Goal: Task Accomplishment & Management: Use online tool/utility

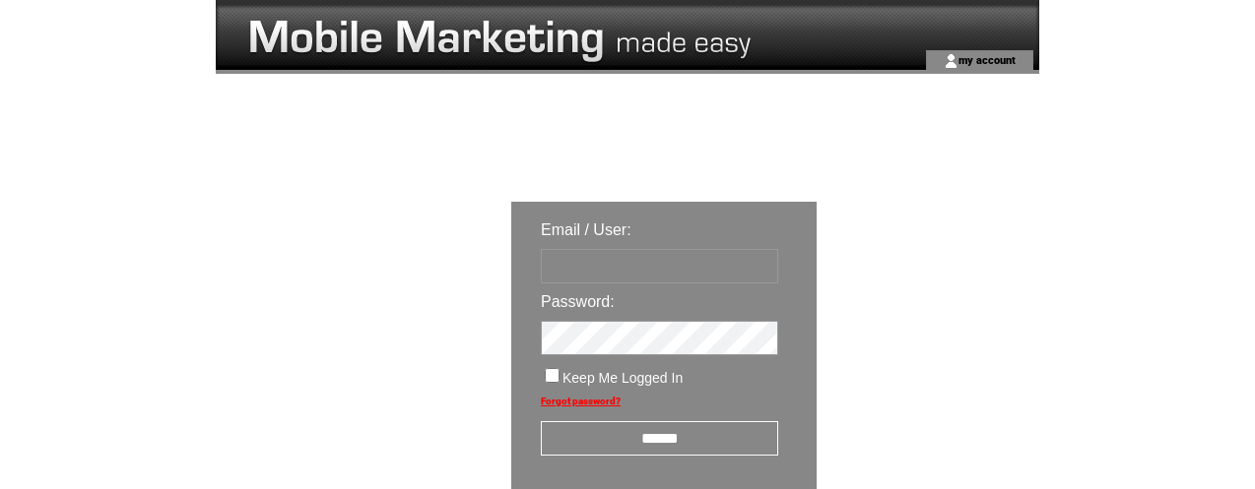
type input "********"
click at [679, 433] on input "******" at bounding box center [659, 438] width 237 height 34
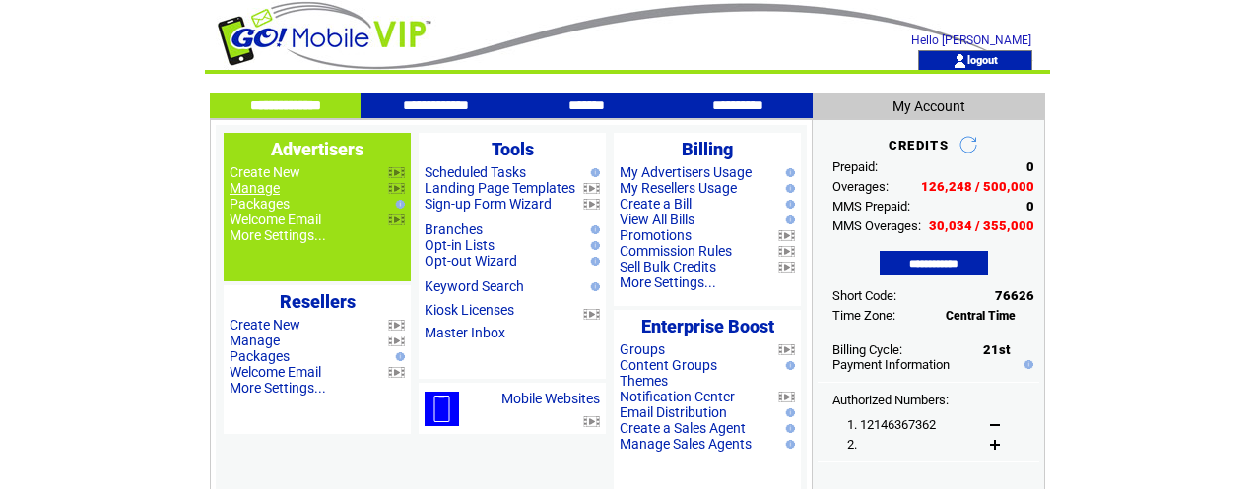
click at [258, 185] on link "Manage" at bounding box center [254, 188] width 50 height 16
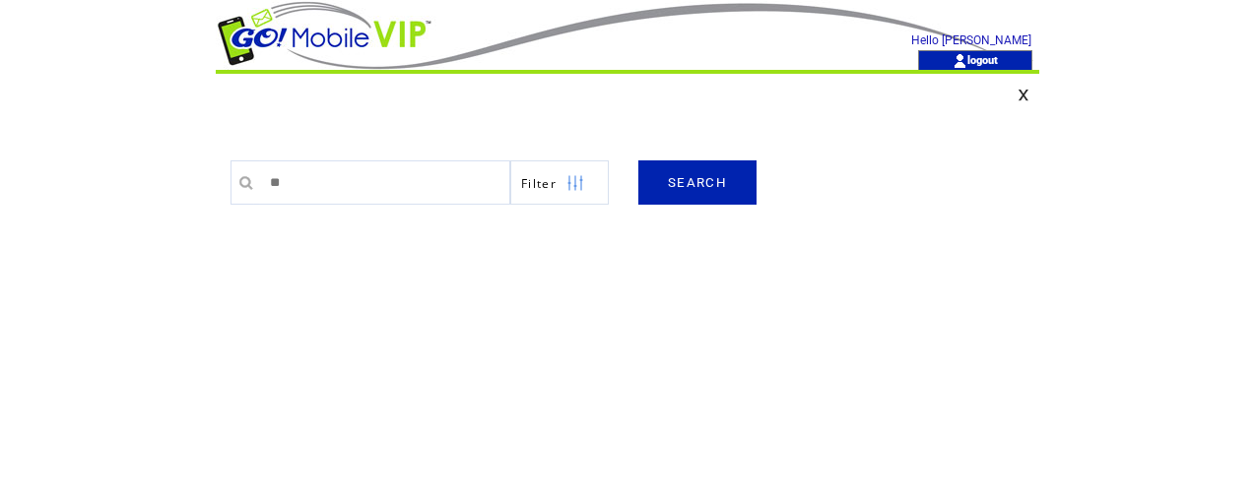
type input "**"
click at [698, 194] on link "SEARCH" at bounding box center [697, 183] width 118 height 44
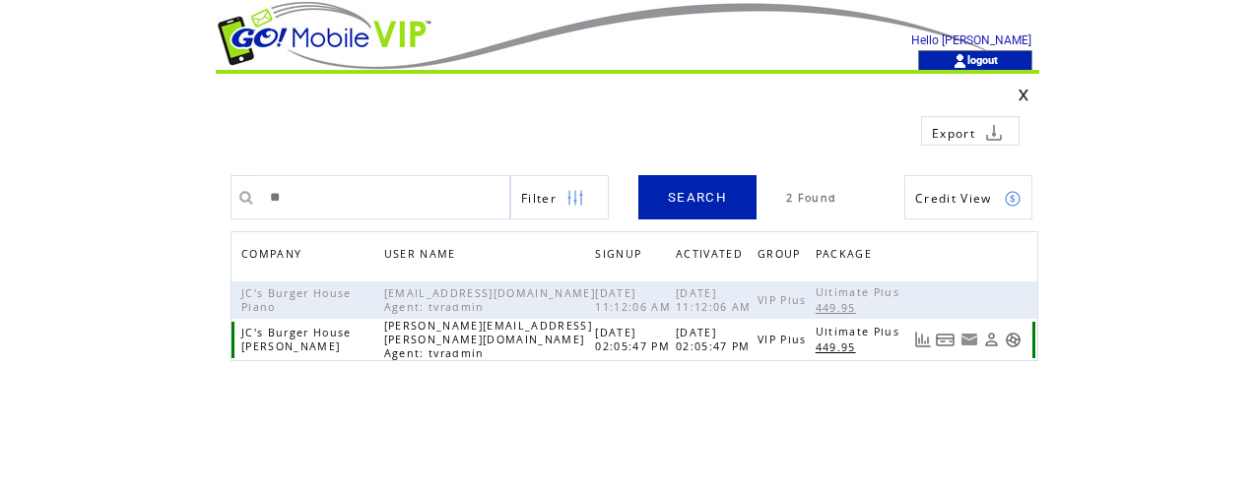
click at [1010, 335] on link at bounding box center [1012, 340] width 17 height 17
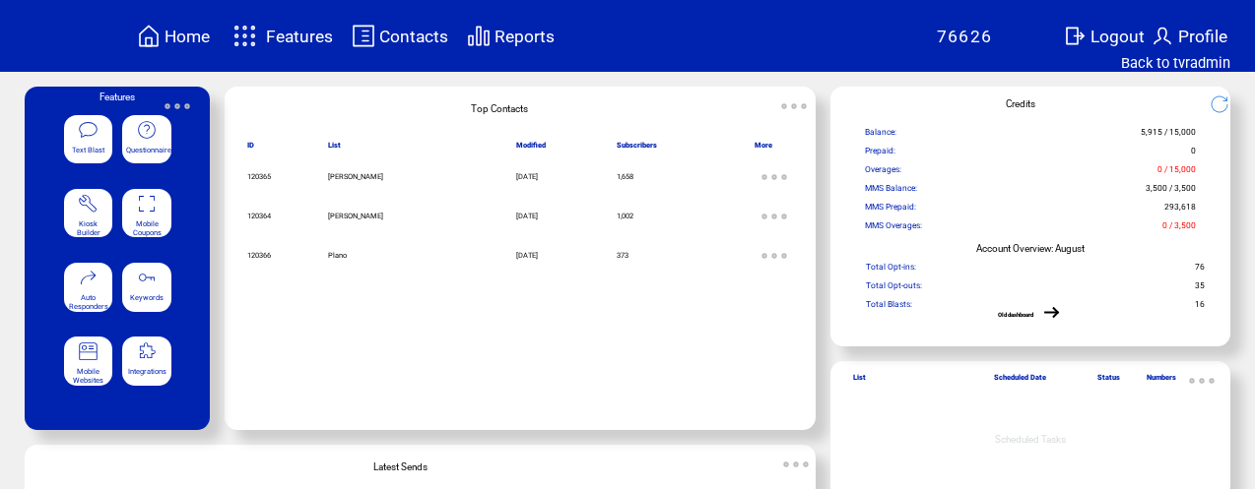
click at [163, 215] on div "Mobile Coupons" at bounding box center [146, 213] width 49 height 49
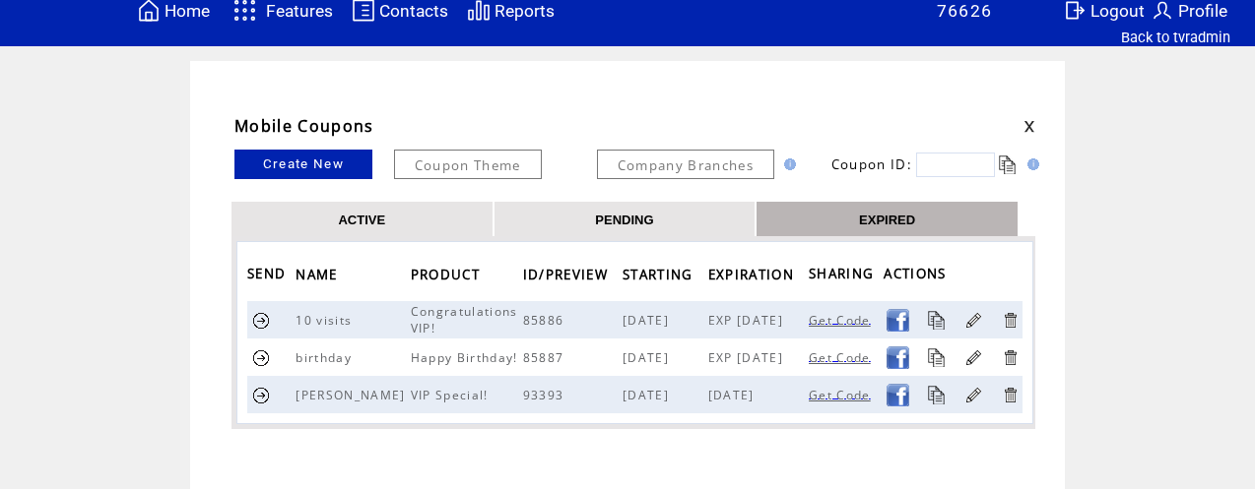
scroll to position [39, 0]
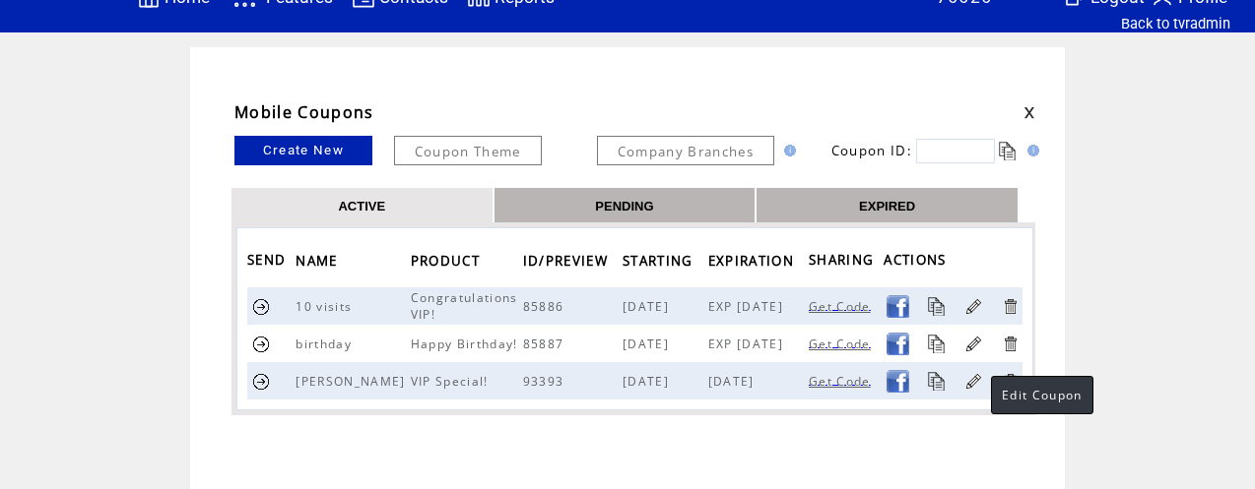
click at [971, 382] on link at bounding box center [973, 381] width 19 height 19
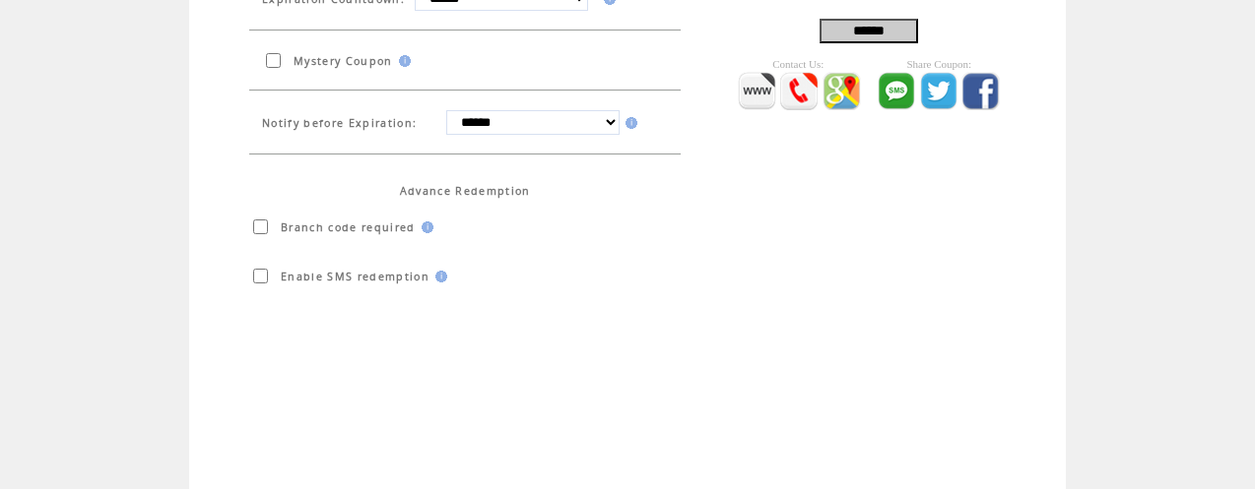
scroll to position [666, 0]
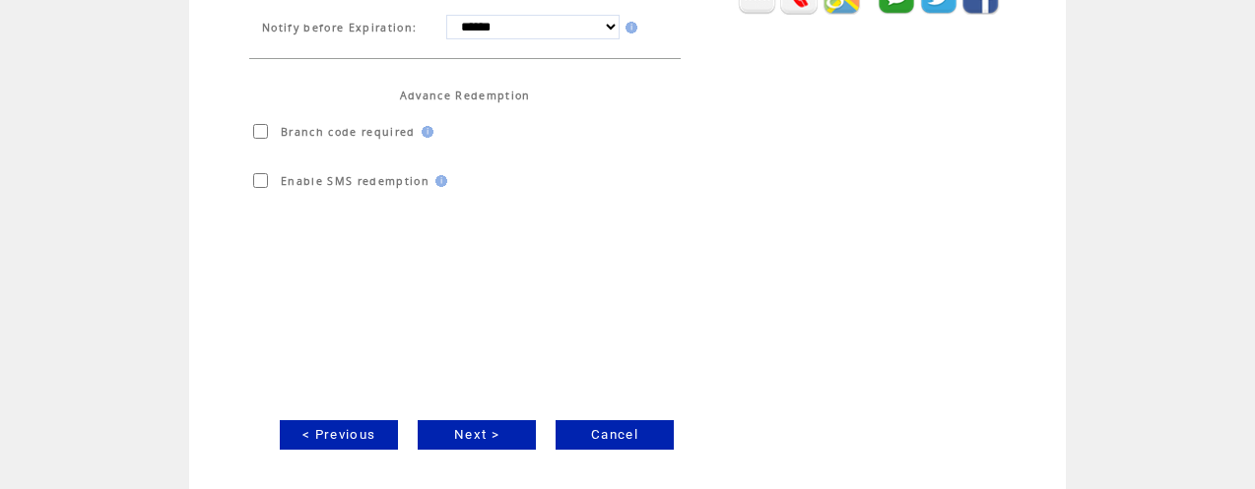
click at [485, 427] on link "Next >" at bounding box center [477, 435] width 118 height 30
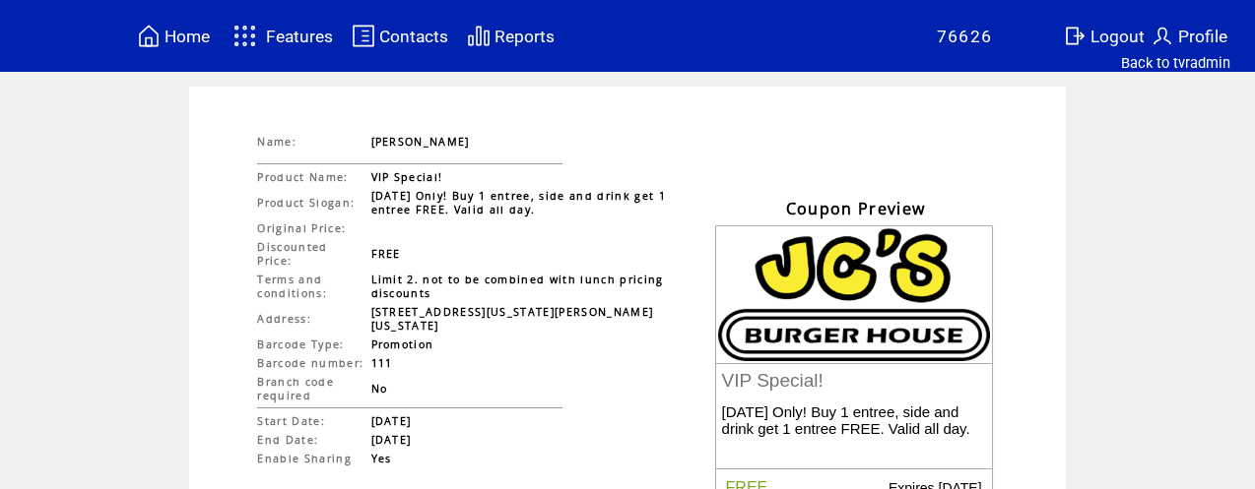
scroll to position [245, 0]
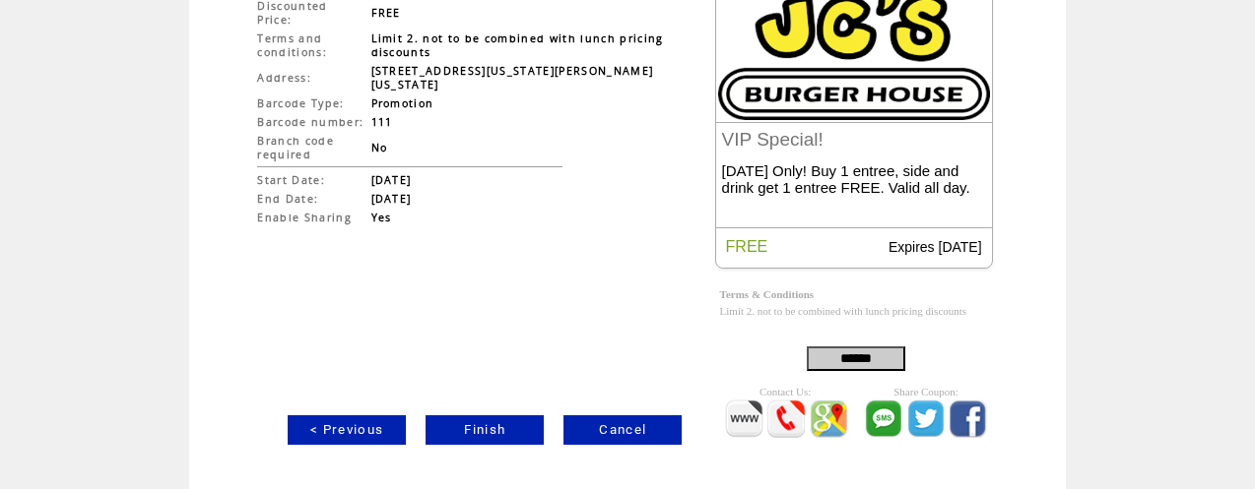
click at [490, 425] on link "Finish" at bounding box center [484, 431] width 118 height 30
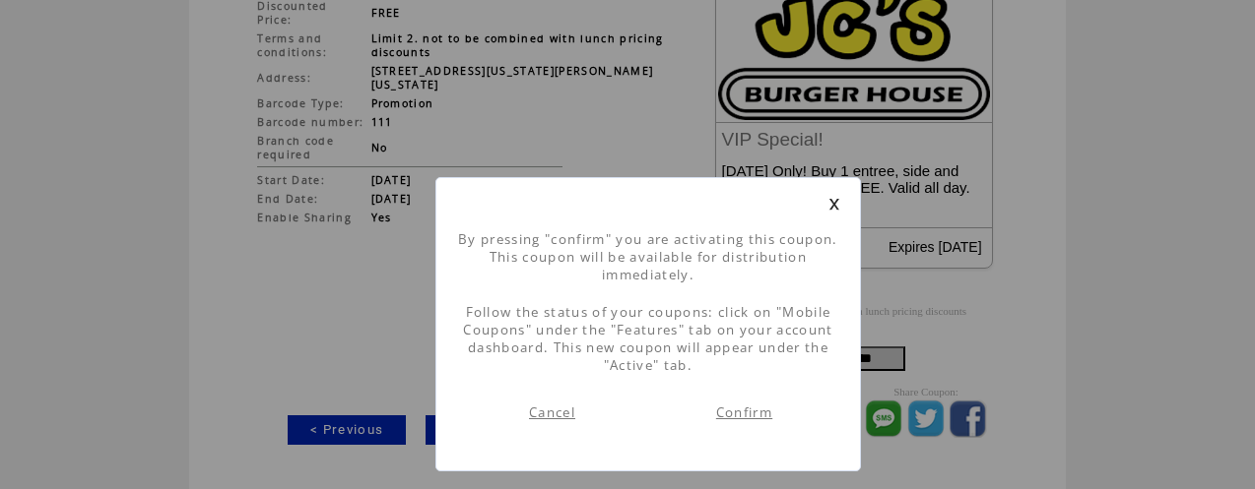
scroll to position [1, 0]
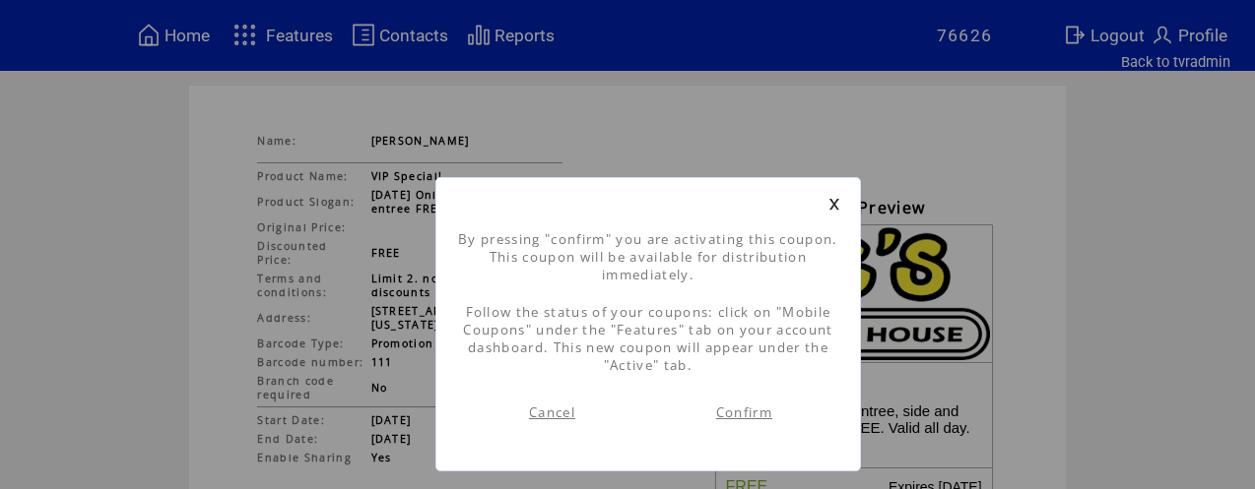
click at [728, 414] on link "Confirm" at bounding box center [744, 413] width 56 height 18
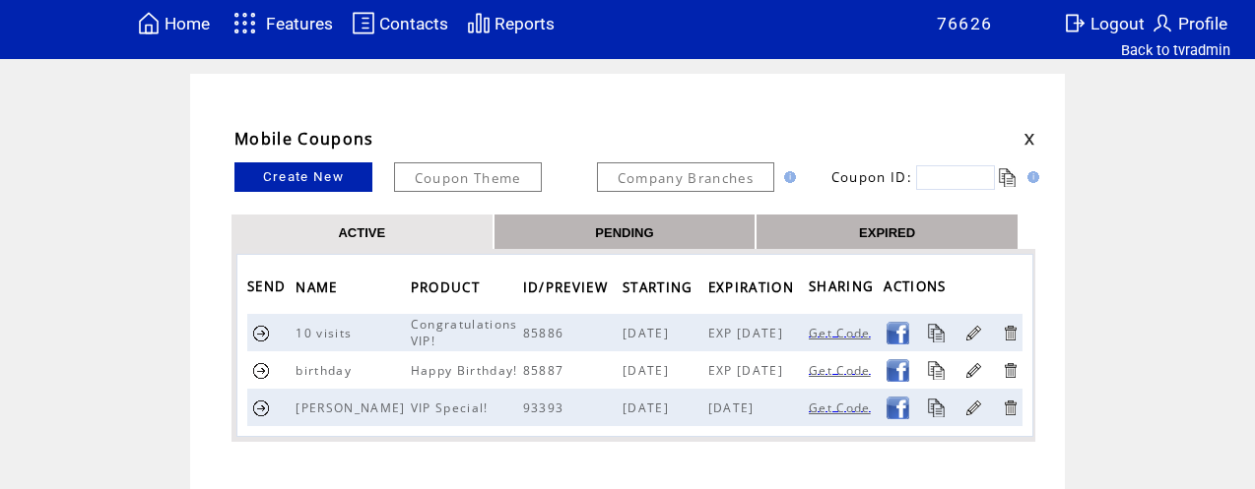
scroll to position [19, 0]
